Goal: Use online tool/utility: Utilize a website feature to perform a specific function

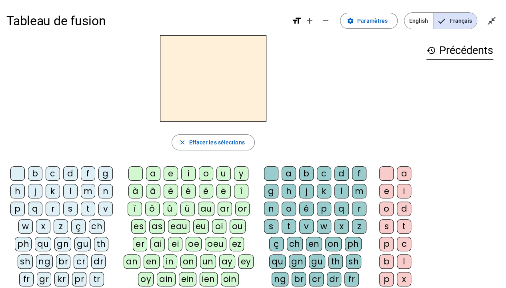
drag, startPoint x: 0, startPoint y: 0, endPoint x: 339, endPoint y: 108, distance: 355.8
click at [339, 108] on div at bounding box center [213, 78] width 414 height 86
click at [36, 170] on div "b" at bounding box center [35, 173] width 14 height 14
click at [204, 174] on div "o" at bounding box center [206, 173] width 14 height 14
click at [341, 187] on div "l" at bounding box center [342, 191] width 14 height 14
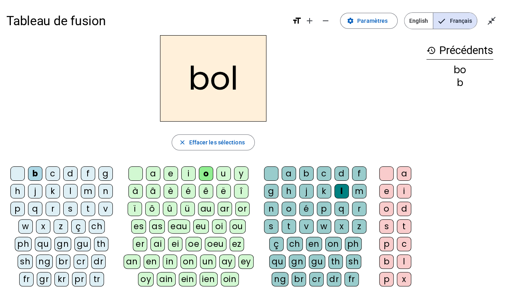
click at [68, 209] on div "s" at bounding box center [70, 209] width 14 height 14
click at [190, 174] on div "i" at bounding box center [188, 173] width 14 height 14
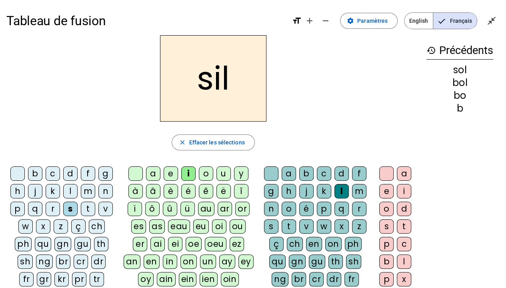
click at [268, 176] on div at bounding box center [271, 173] width 14 height 14
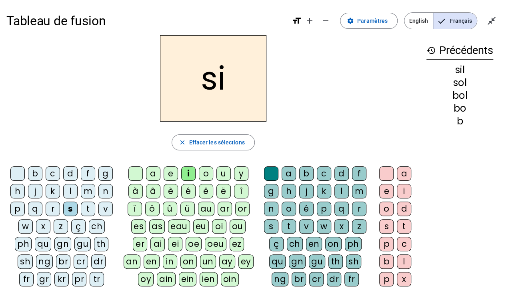
click at [100, 188] on div "n" at bounding box center [105, 191] width 14 height 14
click at [170, 172] on div "e" at bounding box center [171, 173] width 14 height 14
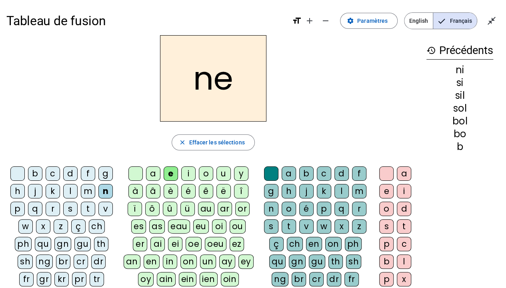
click at [70, 190] on div "l" at bounding box center [70, 191] width 14 height 14
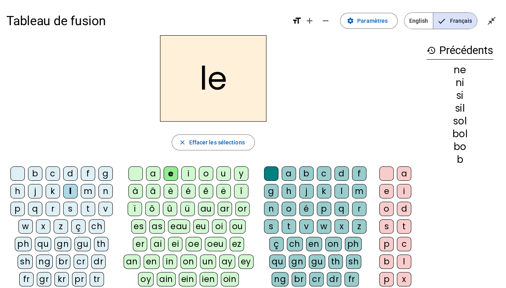
click at [153, 172] on div "a" at bounding box center [153, 173] width 14 height 14
click at [101, 208] on div "v" at bounding box center [105, 209] width 14 height 14
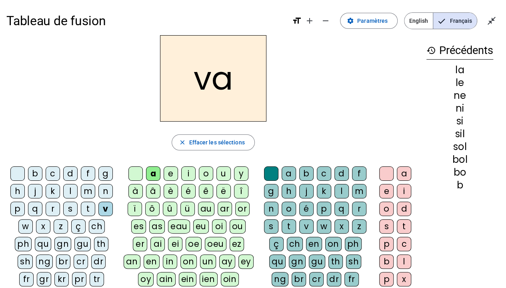
click at [86, 207] on div "t" at bounding box center [88, 209] width 14 height 14
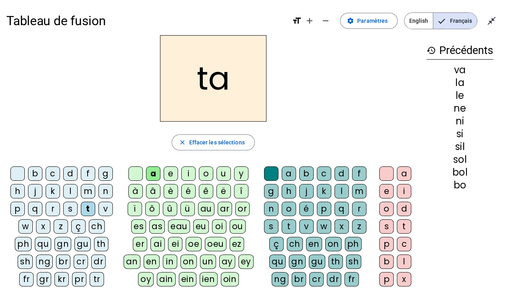
click at [174, 175] on div "e" at bounding box center [171, 173] width 14 height 14
click at [70, 170] on div "d" at bounding box center [70, 173] width 14 height 14
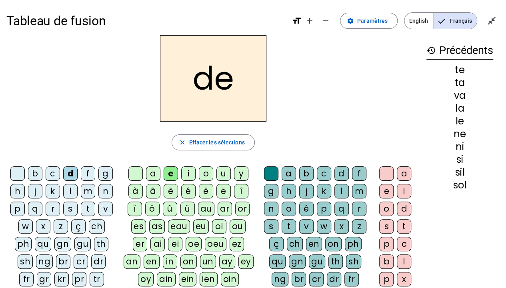
click at [87, 188] on div "m" at bounding box center [88, 191] width 14 height 14
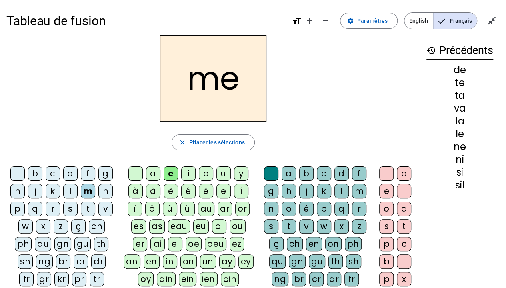
click at [154, 170] on div "a" at bounding box center [153, 173] width 14 height 14
click at [336, 188] on div "l" at bounding box center [342, 191] width 14 height 14
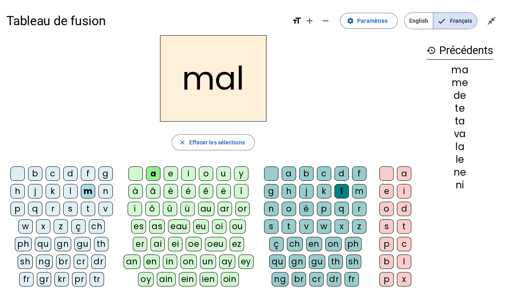
click at [34, 166] on div "b" at bounding box center [35, 173] width 14 height 14
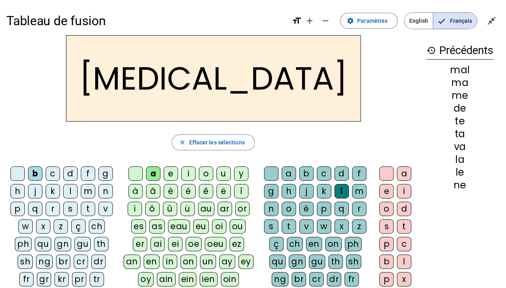
click at [323, 170] on div "c" at bounding box center [324, 173] width 14 height 14
